Goal: Transaction & Acquisition: Purchase product/service

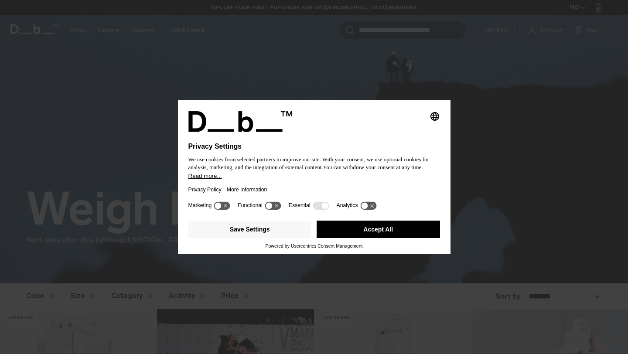
click at [384, 233] on button "Accept All" at bounding box center [378, 229] width 123 height 17
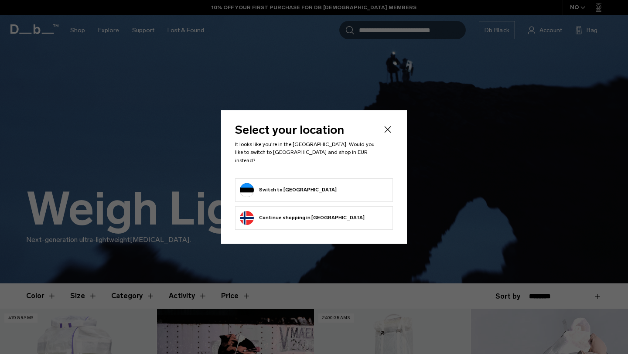
click at [342, 191] on form "Switch to [GEOGRAPHIC_DATA]" at bounding box center [314, 190] width 148 height 14
click at [284, 184] on button "Switch to [GEOGRAPHIC_DATA]" at bounding box center [288, 190] width 97 height 14
click at [280, 184] on button "Switch to [GEOGRAPHIC_DATA]" at bounding box center [288, 190] width 97 height 14
click at [245, 183] on button "Switch to [GEOGRAPHIC_DATA]" at bounding box center [288, 190] width 97 height 14
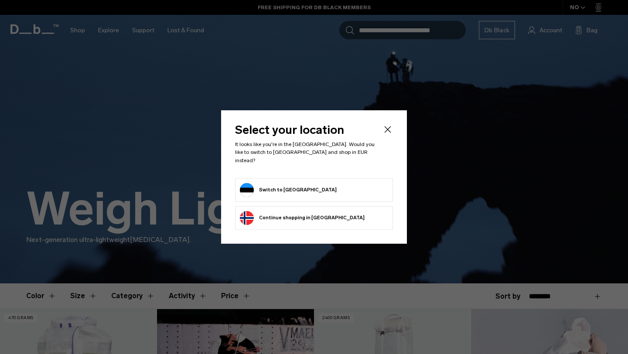
click at [279, 184] on button "Switch to [GEOGRAPHIC_DATA]" at bounding box center [288, 190] width 97 height 14
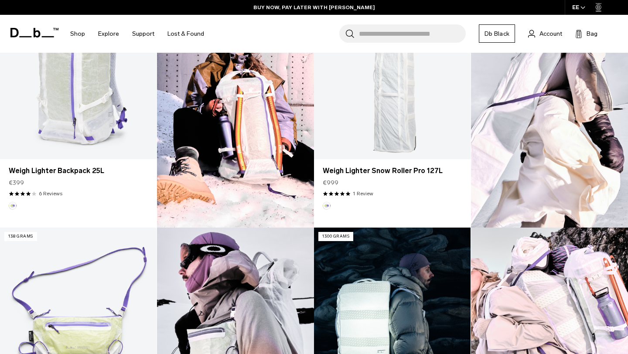
scroll to position [244, 0]
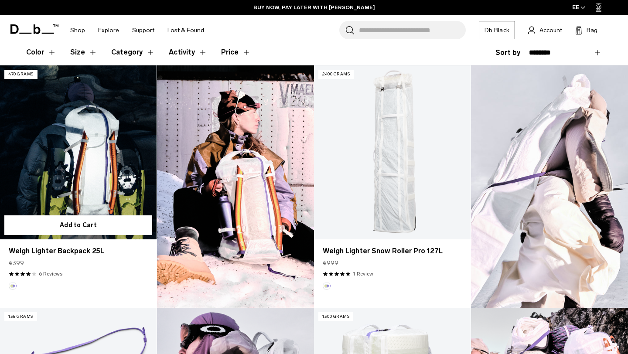
click at [87, 145] on link "Weigh Lighter Backpack 25L" at bounding box center [78, 152] width 157 height 174
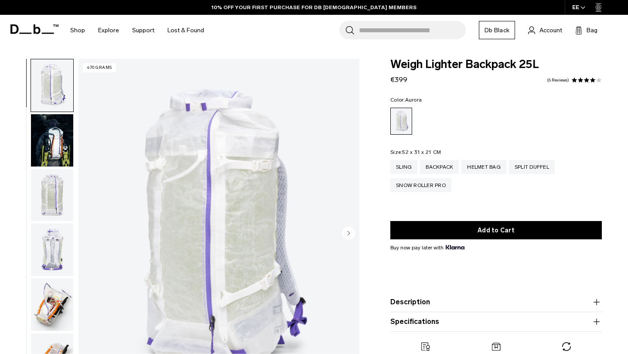
click at [48, 139] on img "button" at bounding box center [52, 140] width 42 height 52
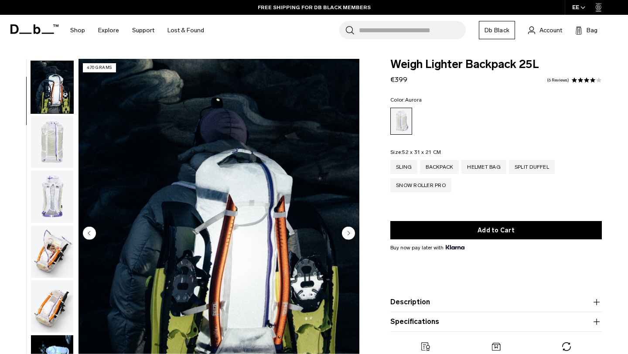
scroll to position [55, 0]
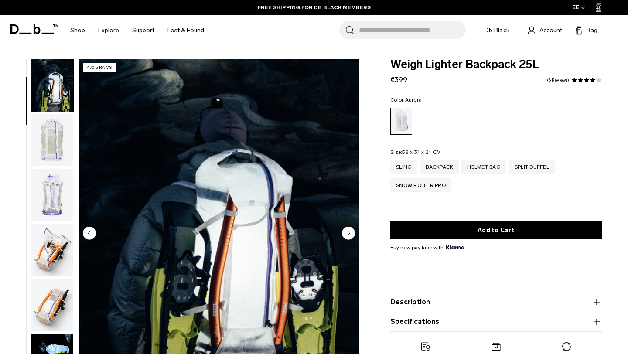
click at [353, 235] on circle "Next slide" at bounding box center [348, 233] width 13 height 13
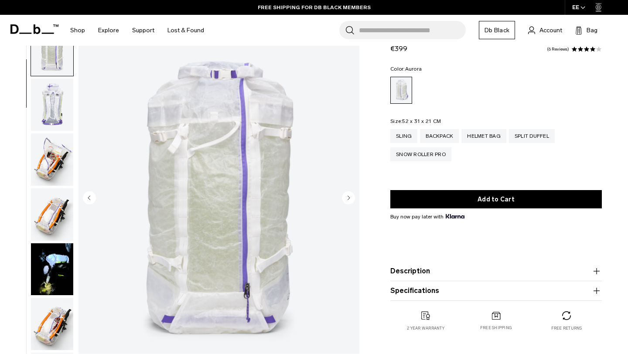
scroll to position [50, 0]
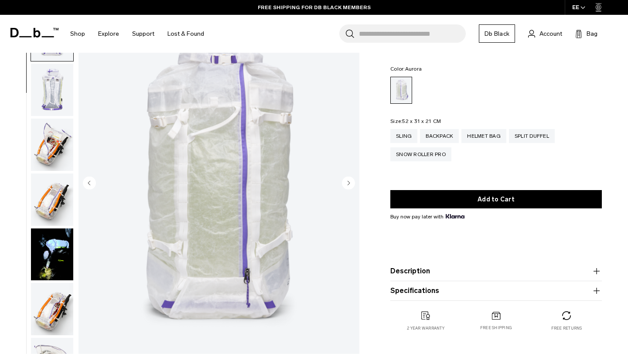
click at [347, 183] on circle "Next slide" at bounding box center [348, 183] width 13 height 13
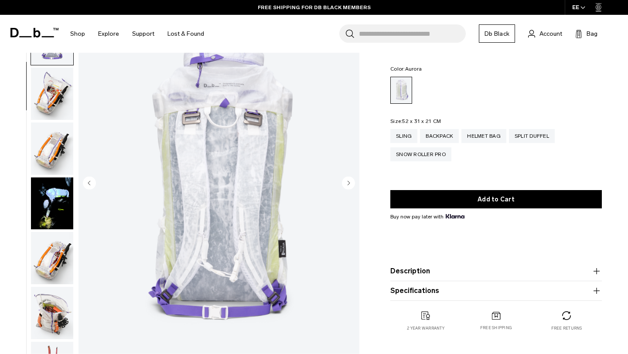
scroll to position [164, 0]
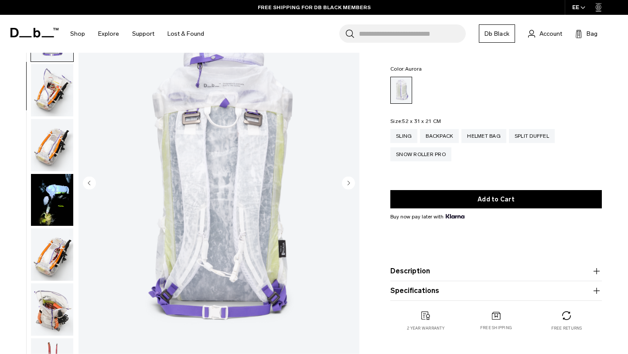
click at [348, 184] on icon "Next slide" at bounding box center [349, 183] width 2 height 4
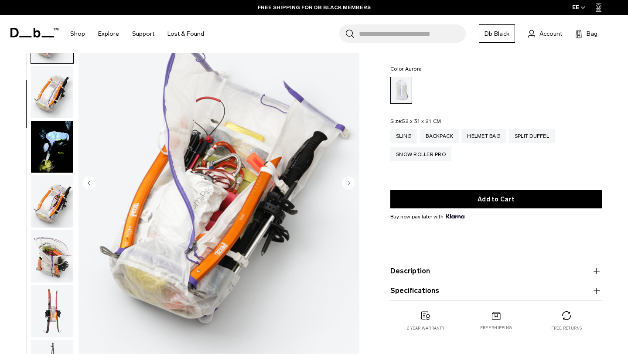
scroll to position [219, 0]
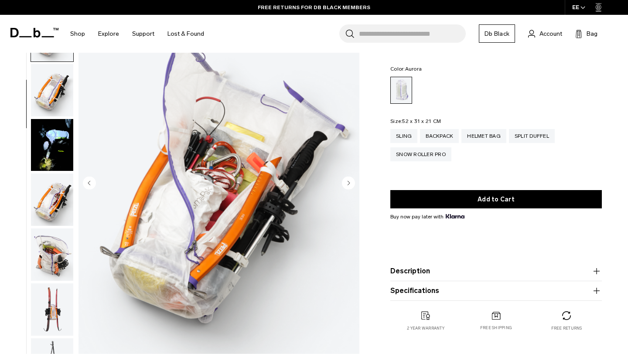
click at [347, 183] on circle "Next slide" at bounding box center [348, 183] width 13 height 13
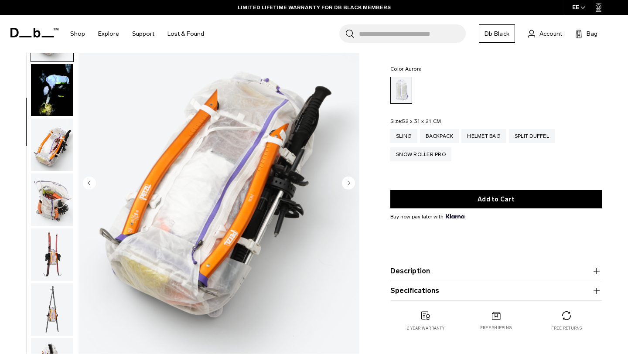
click at [347, 183] on circle "Next slide" at bounding box center [348, 183] width 13 height 13
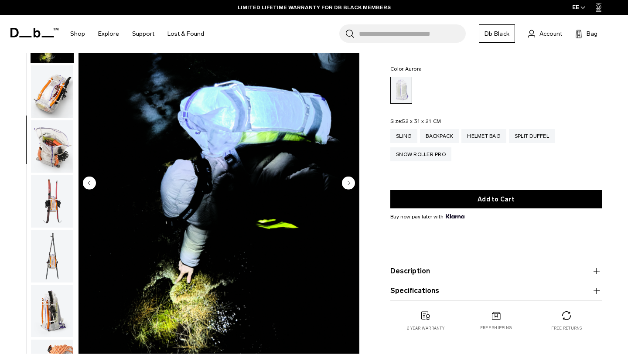
scroll to position [329, 0]
click at [347, 183] on circle "Next slide" at bounding box center [348, 183] width 13 height 13
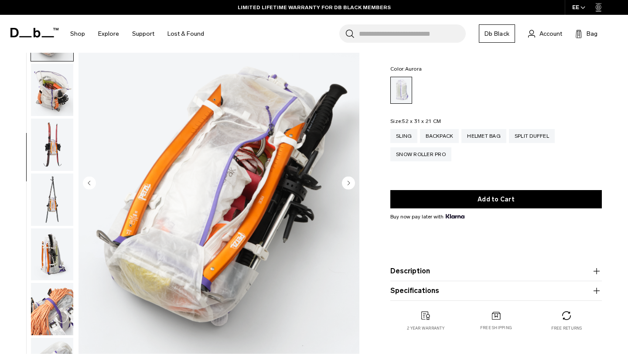
click at [346, 183] on circle "Next slide" at bounding box center [348, 183] width 13 height 13
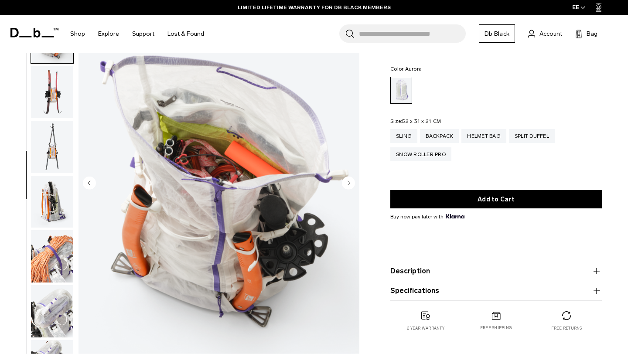
scroll to position [439, 0]
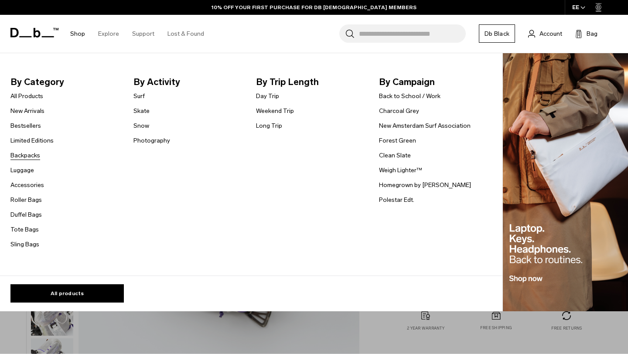
click at [35, 154] on link "Backpacks" at bounding box center [25, 155] width 30 height 9
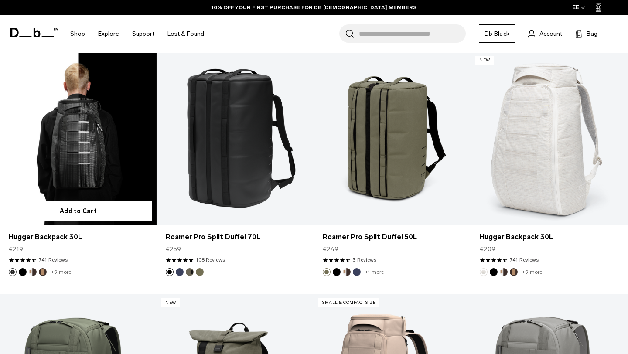
scroll to position [1385, 0]
